Goal: Task Accomplishment & Management: Use online tool/utility

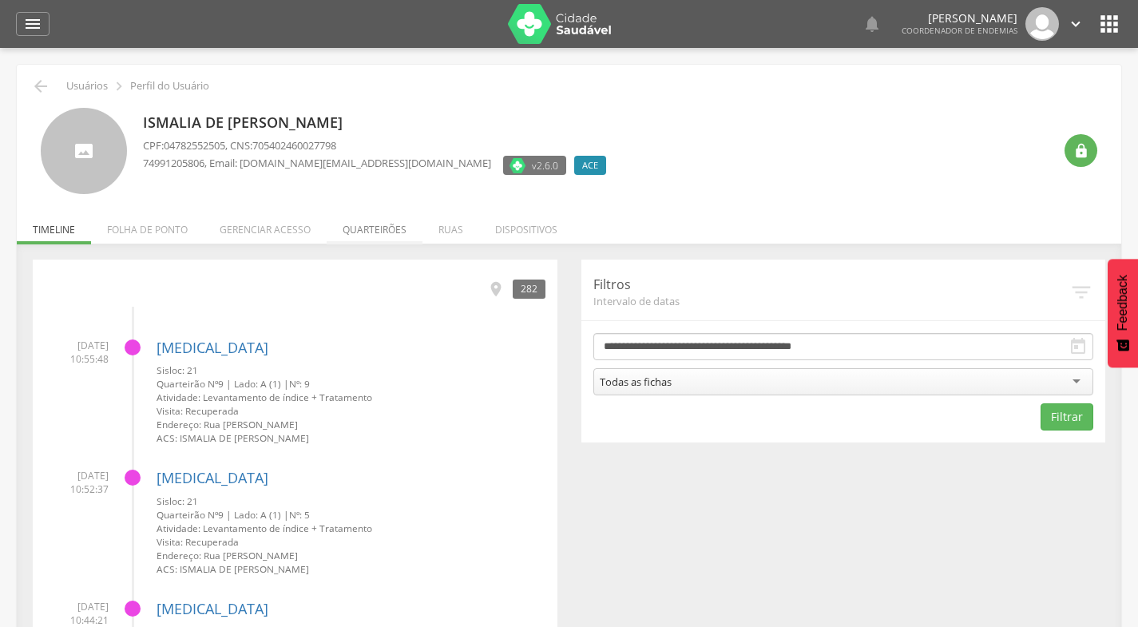
click at [392, 228] on li "Quarteirões" at bounding box center [375, 226] width 96 height 38
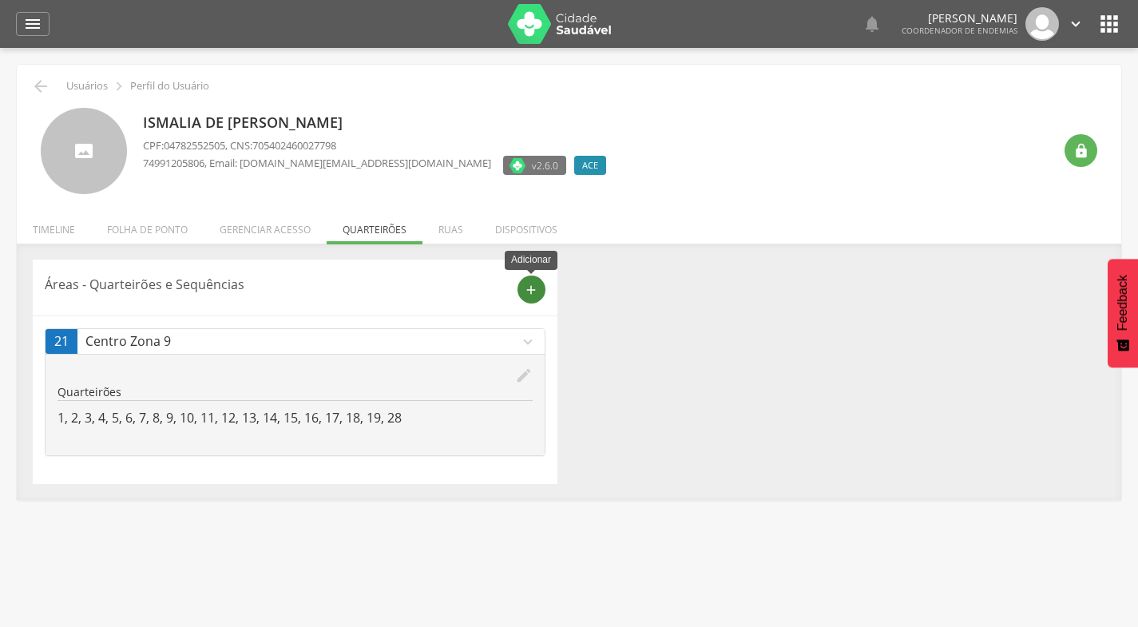
click at [536, 286] on icon "add" at bounding box center [531, 290] width 14 height 14
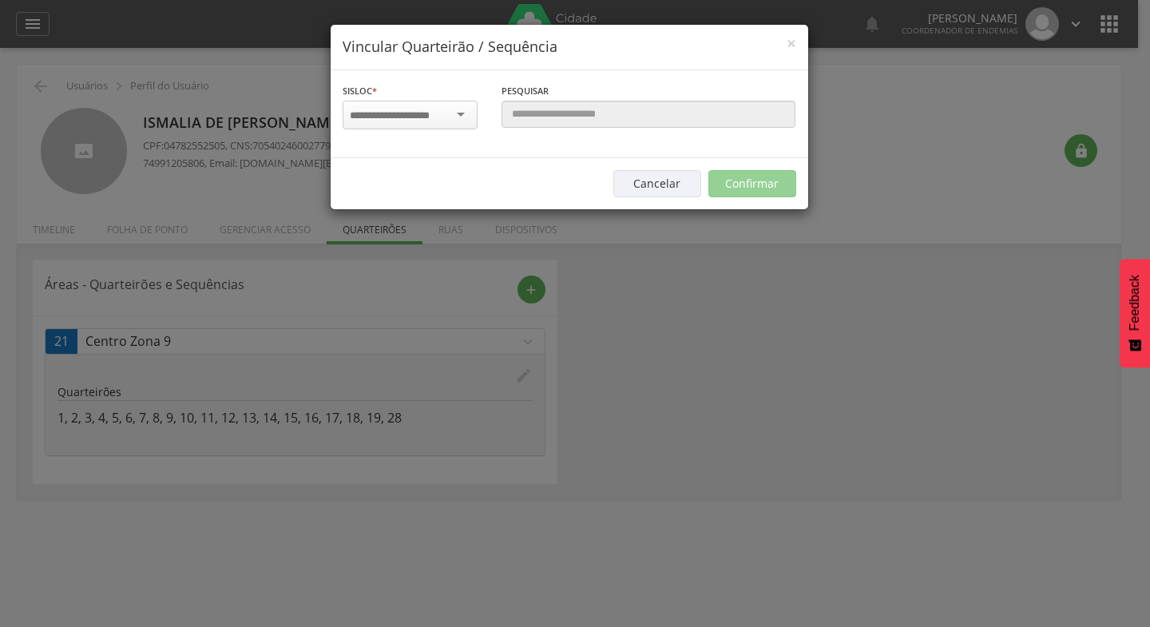
click at [461, 113] on div at bounding box center [410, 115] width 135 height 29
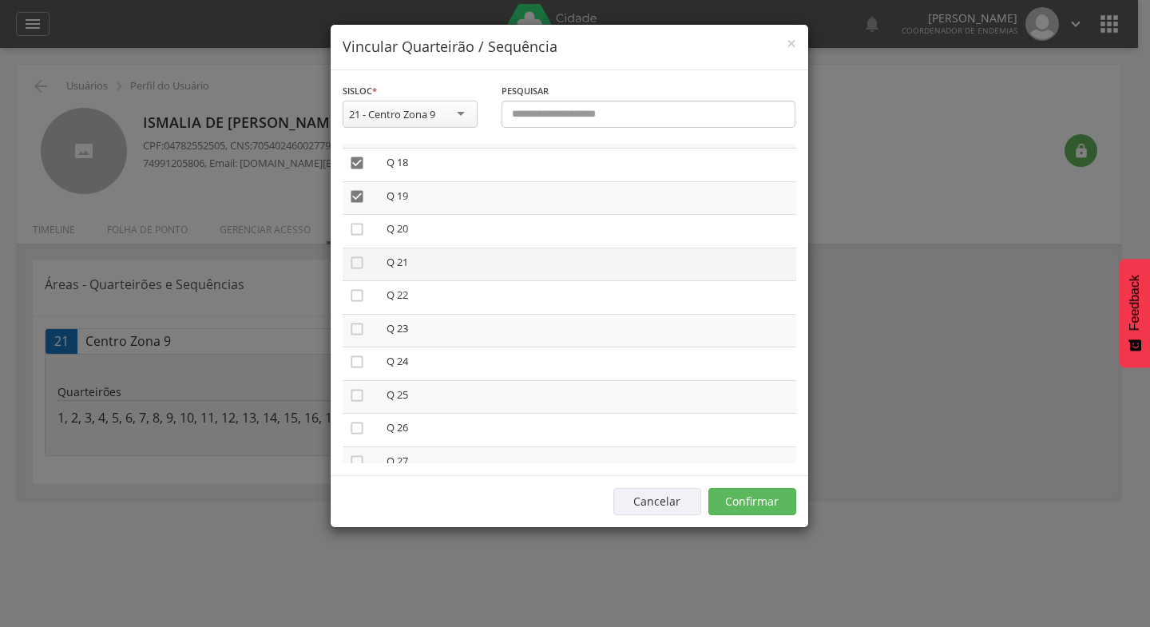
scroll to position [639, 0]
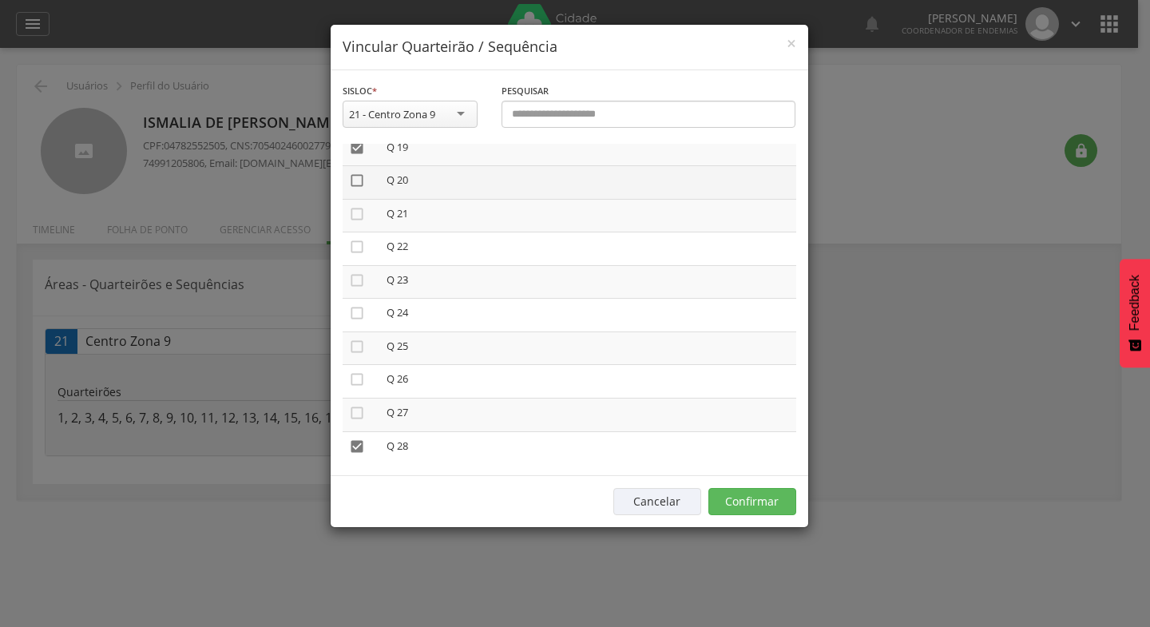
click at [356, 180] on icon "" at bounding box center [357, 180] width 16 height 16
click at [355, 215] on icon "" at bounding box center [357, 214] width 16 height 16
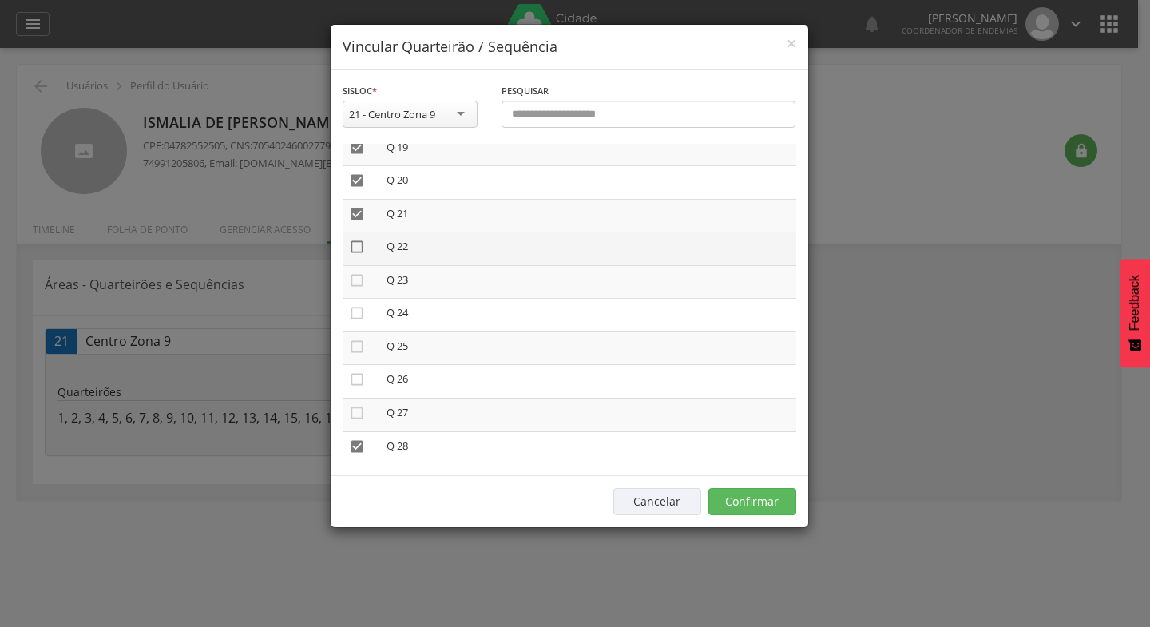
click at [362, 244] on icon "" at bounding box center [357, 247] width 16 height 16
click at [358, 283] on icon "" at bounding box center [357, 280] width 16 height 16
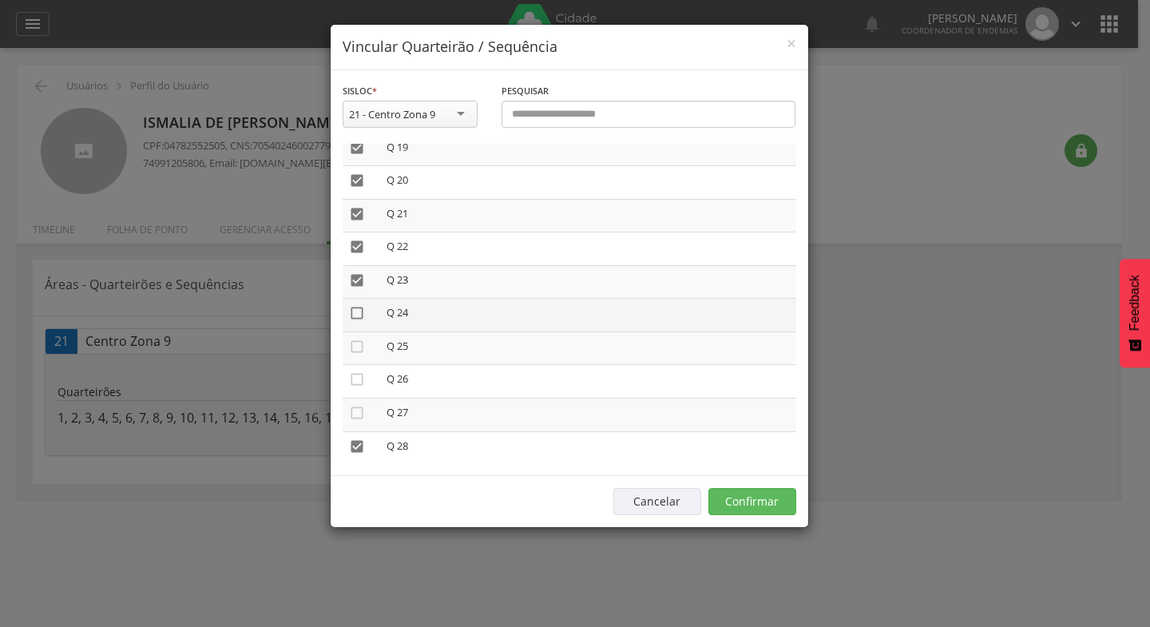
click at [358, 312] on icon "" at bounding box center [357, 313] width 16 height 16
click at [355, 186] on icon "" at bounding box center [357, 187] width 16 height 16
click at [359, 220] on icon "" at bounding box center [357, 220] width 16 height 16
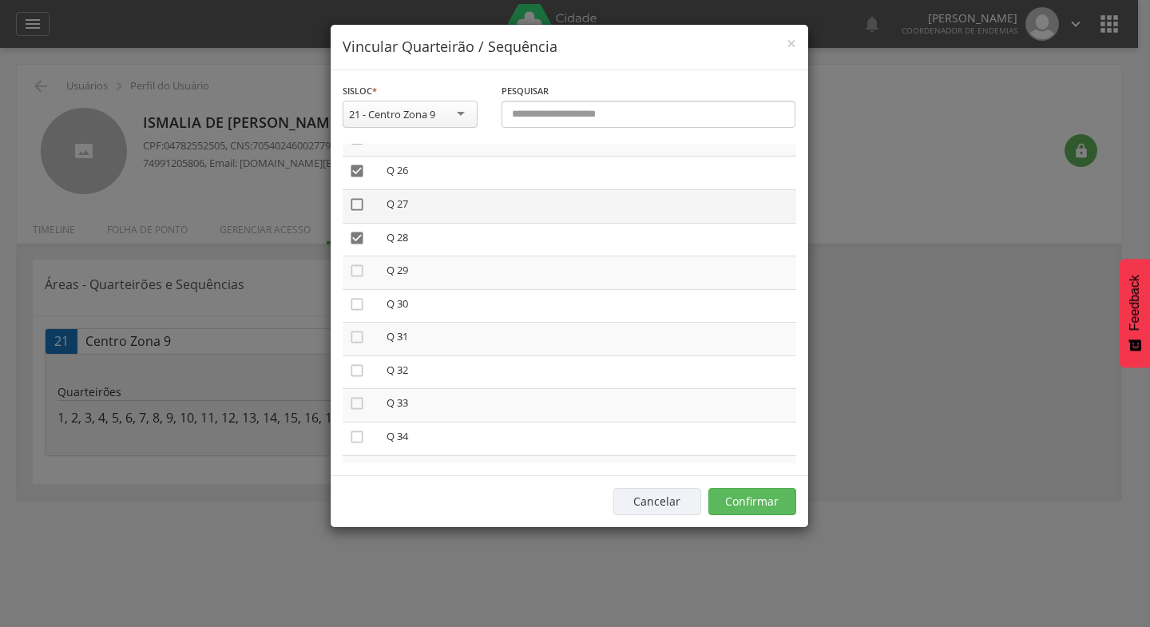
click at [360, 204] on icon "" at bounding box center [357, 204] width 16 height 16
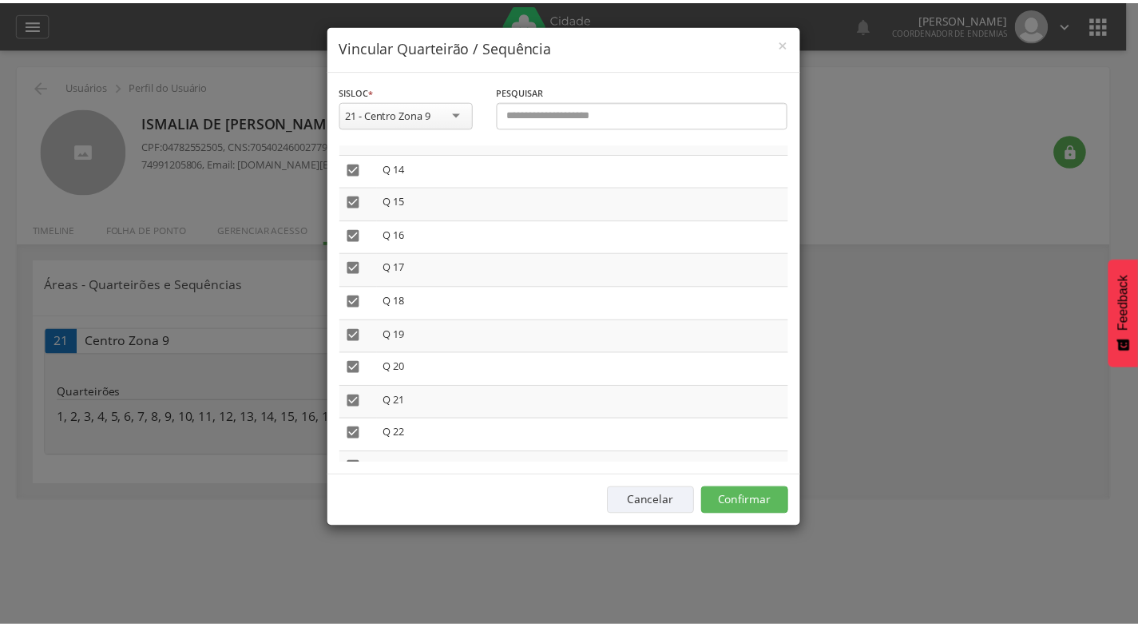
scroll to position [448, 0]
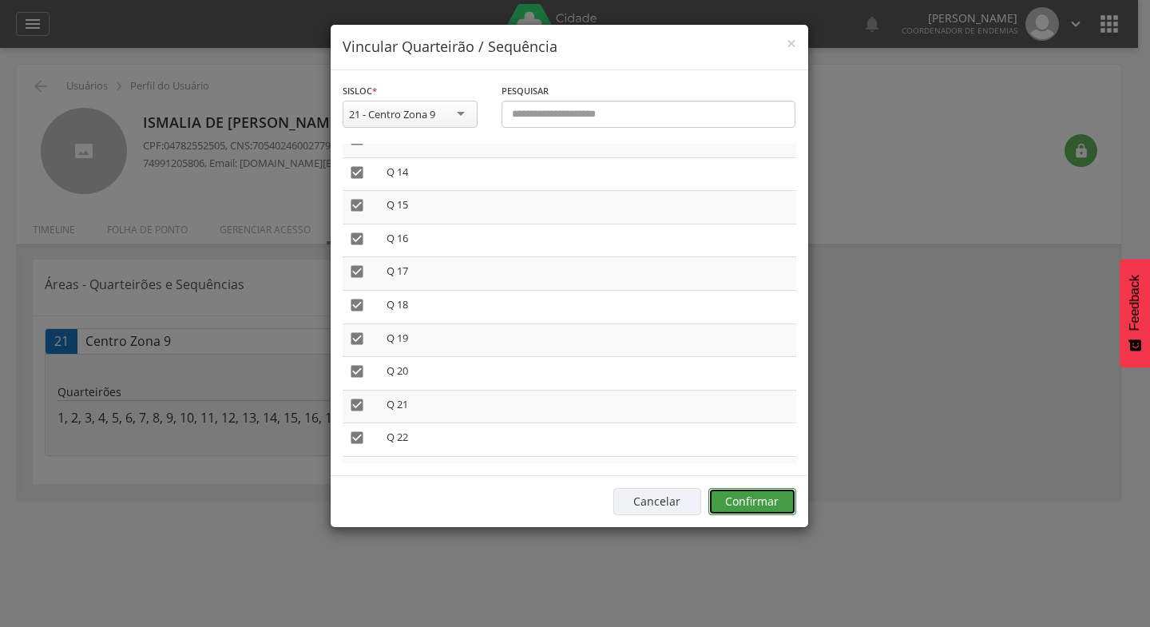
click at [750, 493] on button "Confirmar" at bounding box center [752, 501] width 88 height 27
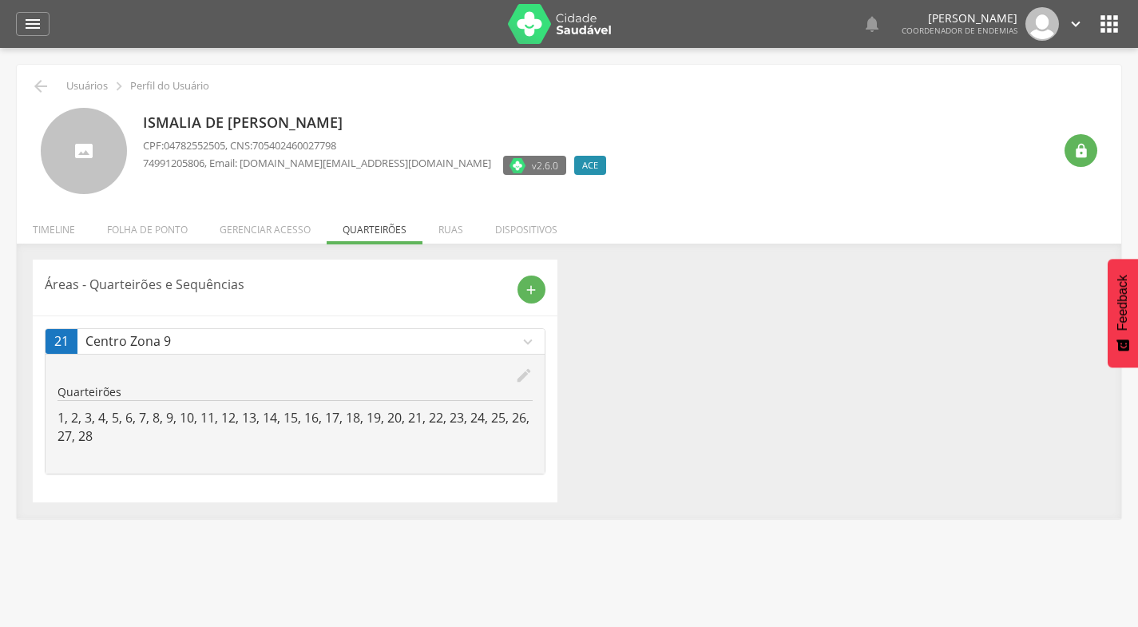
click at [1115, 23] on icon "" at bounding box center [1109, 24] width 26 height 26
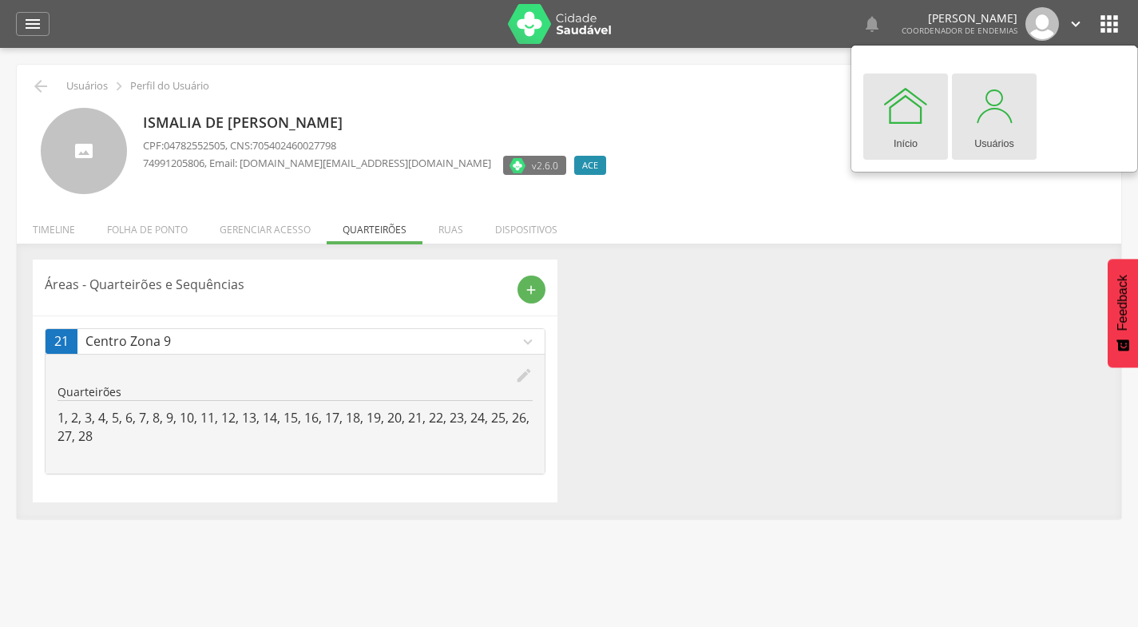
click at [1001, 113] on div at bounding box center [994, 105] width 48 height 48
